Goal: Information Seeking & Learning: Find specific fact

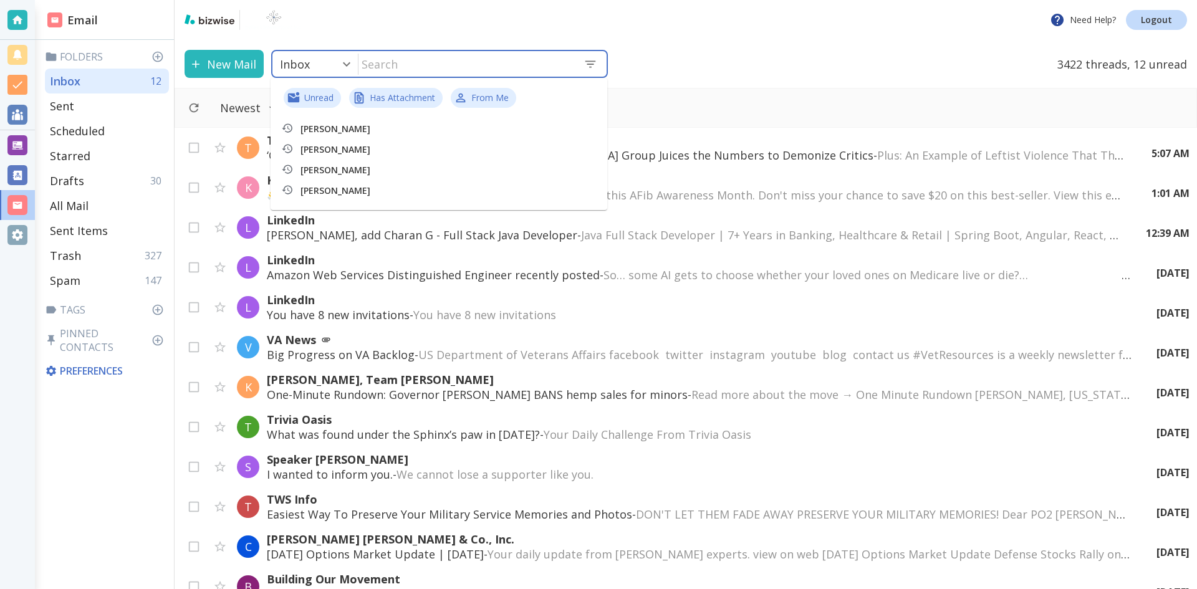
click at [408, 70] on input "text" at bounding box center [465, 64] width 215 height 26
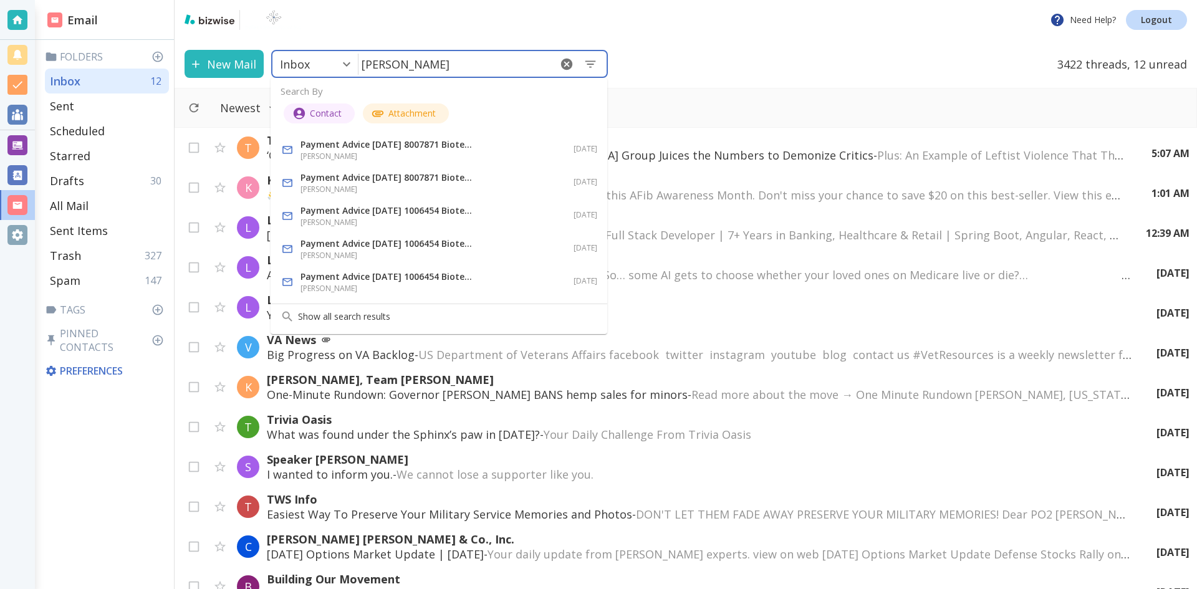
type input "[PERSON_NAME]"
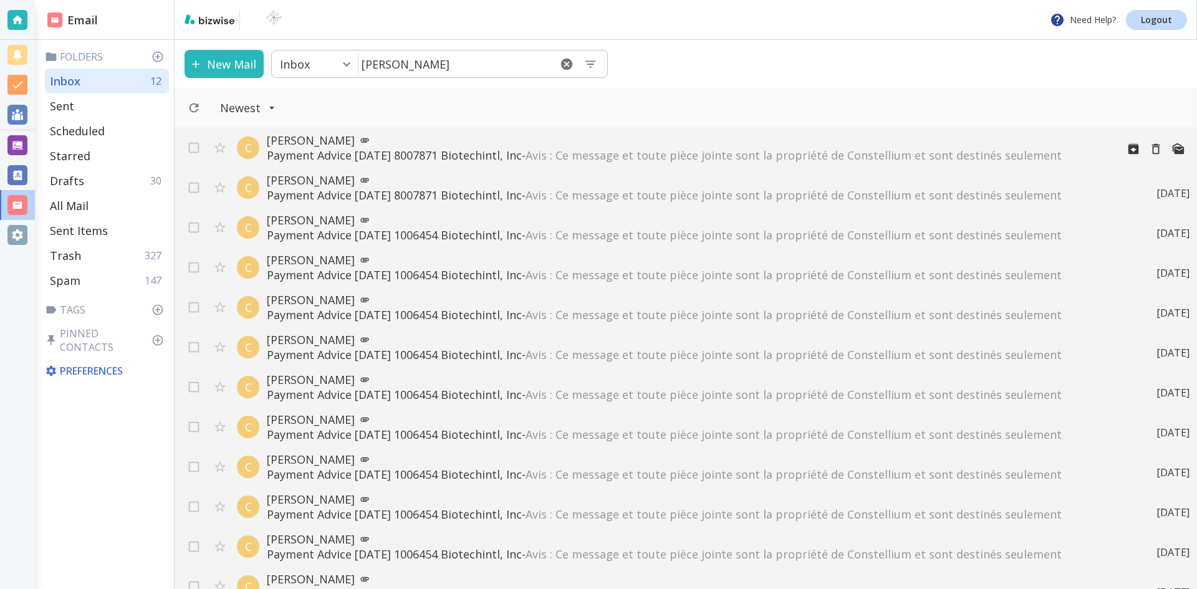
click at [517, 150] on p "Payment Advice [DATE] 8007871 Biotechintl, Inc - Avis : Ce message et toute piè…" at bounding box center [687, 155] width 840 height 15
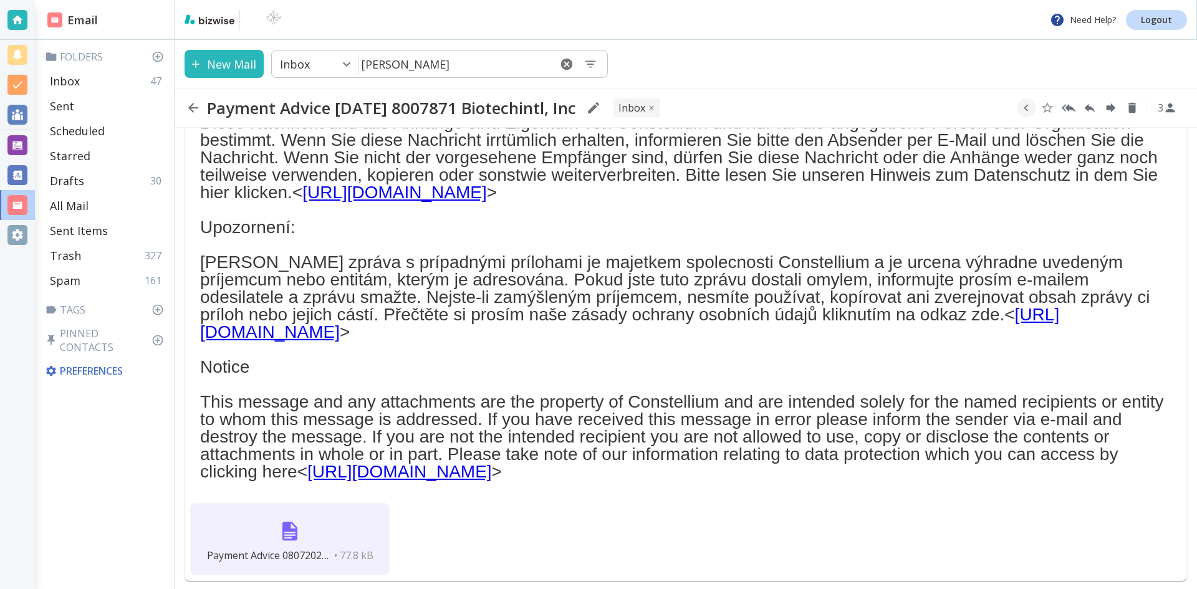
scroll to position [309, 0]
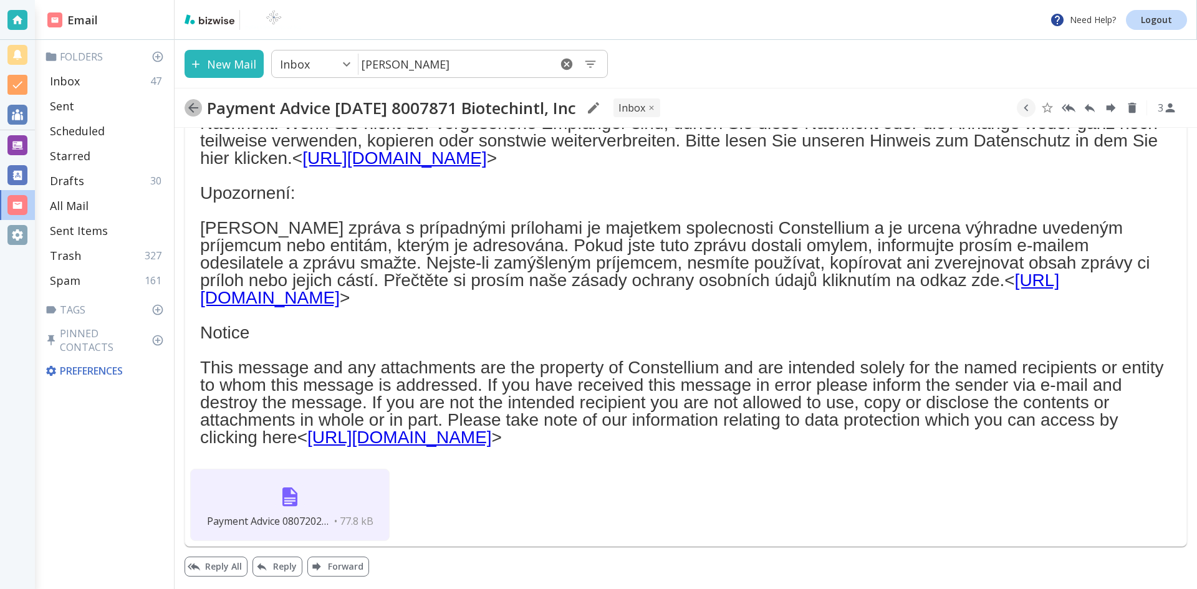
click at [192, 107] on icon "button" at bounding box center [193, 108] width 10 height 10
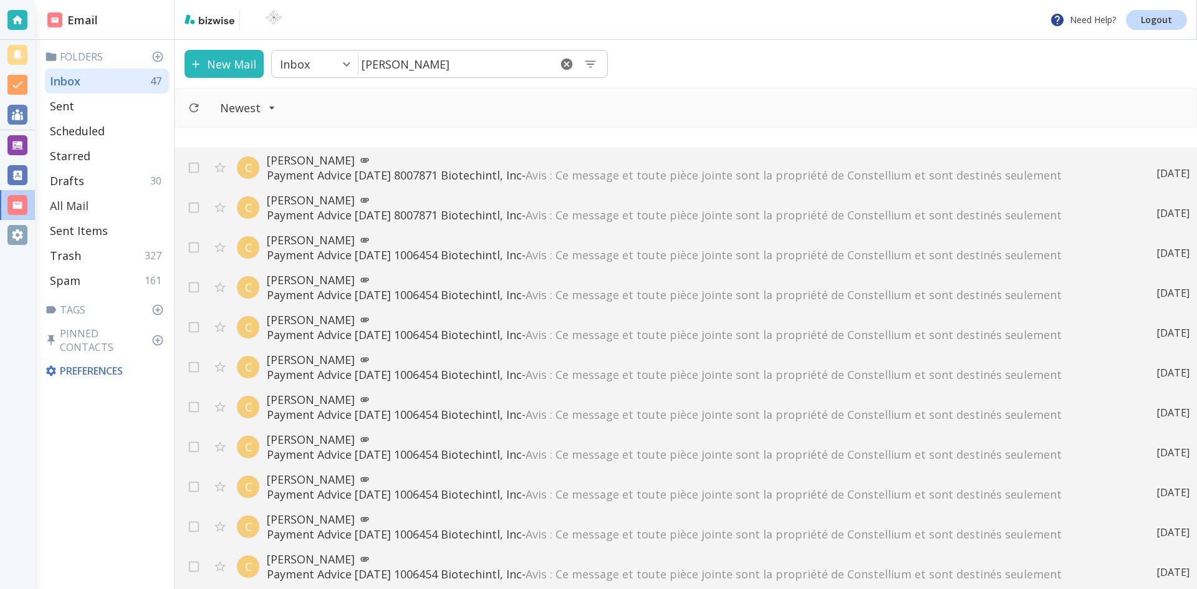
click at [105, 202] on div "All Mail" at bounding box center [107, 205] width 124 height 25
type input "5"
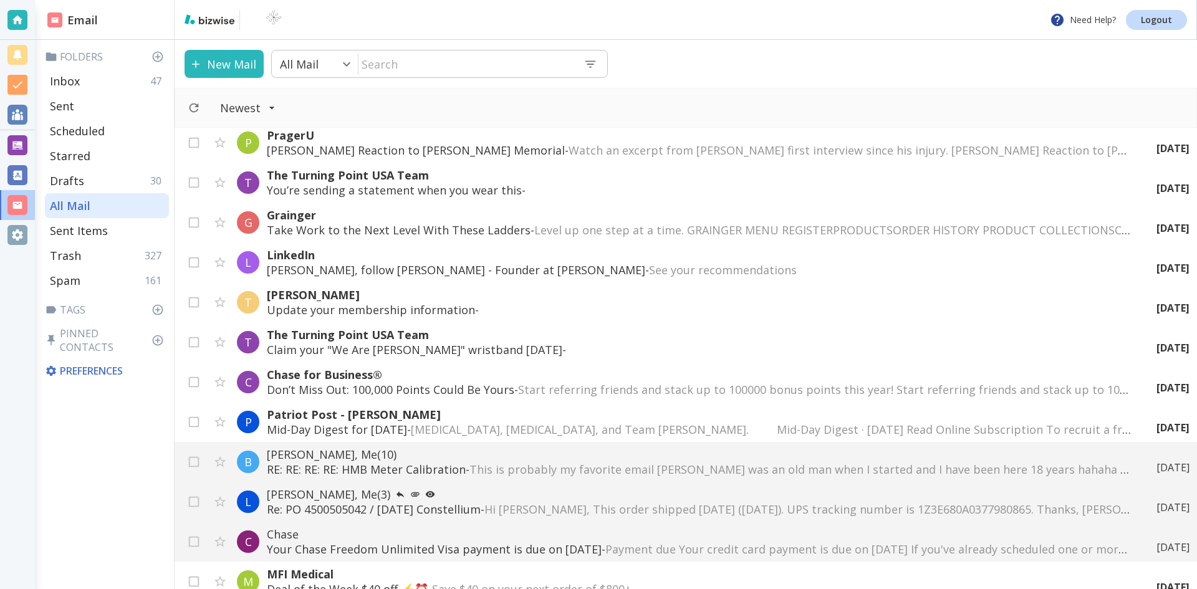
scroll to position [1184, 0]
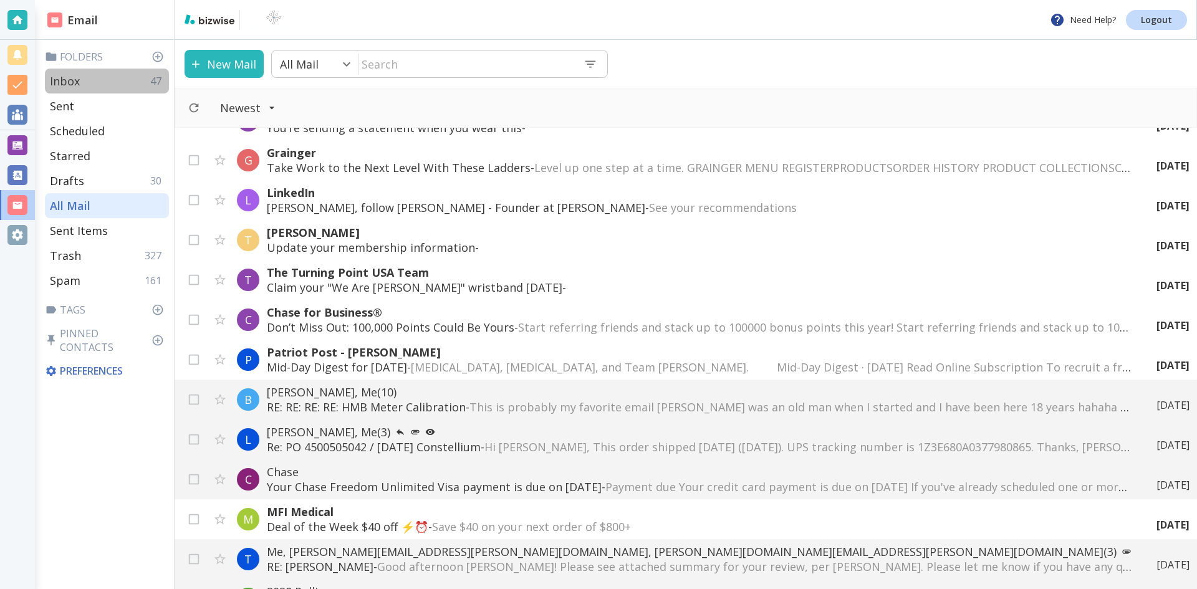
click at [75, 76] on p "Inbox" at bounding box center [65, 81] width 30 height 15
type input "0"
